Goal: Check status: Check status

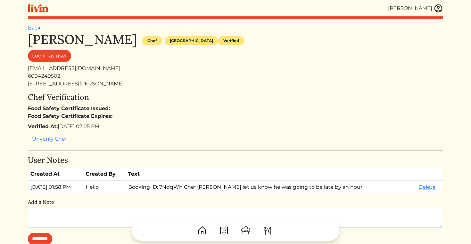
click at [434, 8] on img at bounding box center [439, 9] width 10 height 10
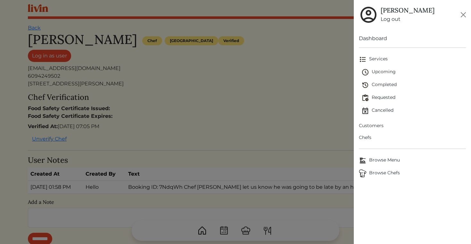
click at [385, 83] on span "Completed" at bounding box center [413, 85] width 105 height 8
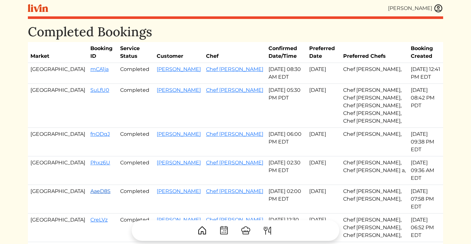
click at [90, 188] on link "AaeD8S" at bounding box center [100, 191] width 20 height 6
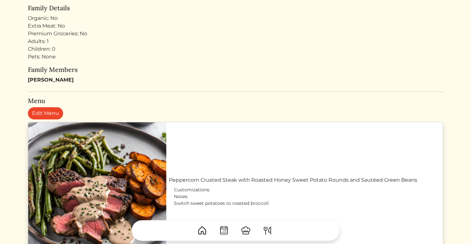
scroll to position [139, 0]
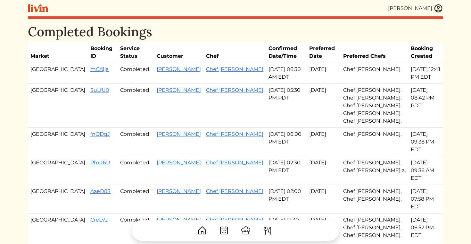
click at [433, 8] on div "[PERSON_NAME]" at bounding box center [415, 9] width 55 height 10
click at [435, 8] on img at bounding box center [439, 9] width 10 height 10
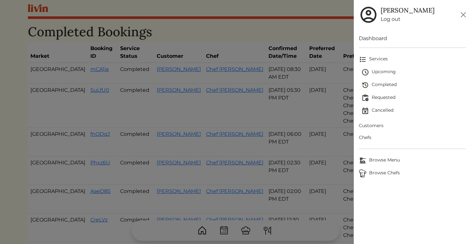
click at [380, 70] on span "Upcoming" at bounding box center [413, 72] width 105 height 8
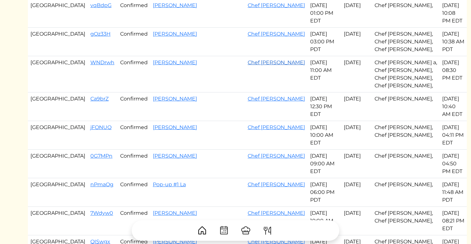
scroll to position [125, 0]
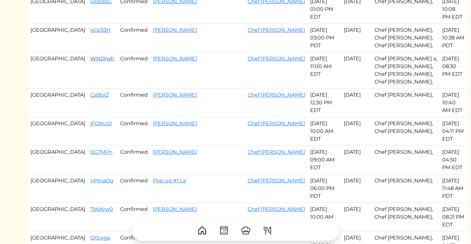
click at [90, 55] on link "WNDrwh" at bounding box center [102, 58] width 24 height 6
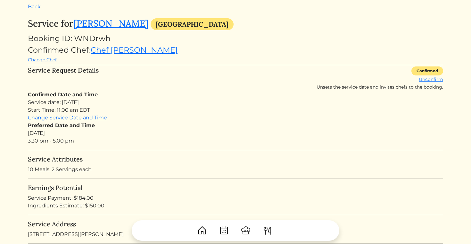
scroll to position [22, 0]
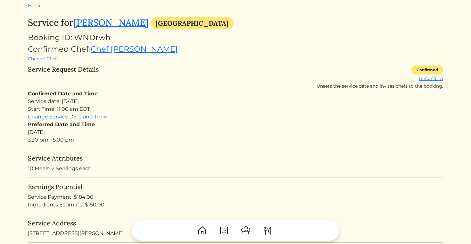
click at [187, 46] on div "Confirmed Chef: Chef [PERSON_NAME] Change Chef" at bounding box center [235, 52] width 415 height 19
click at [32, 7] on link "Back" at bounding box center [34, 6] width 13 height 6
